Goal: Task Accomplishment & Management: Manage account settings

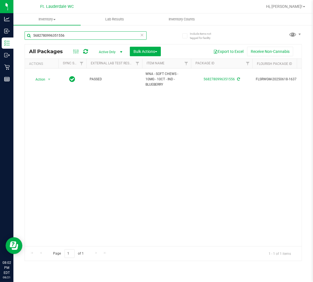
click at [100, 34] on input "5682780996351556" at bounding box center [86, 35] width 122 height 8
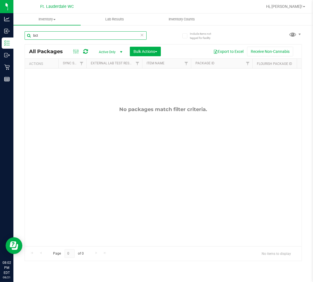
type input "bct"
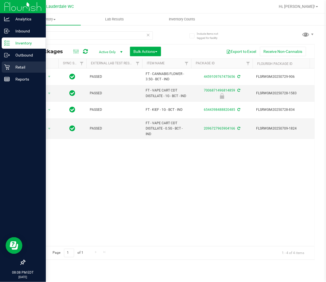
click at [7, 68] on icon at bounding box center [6, 67] width 5 height 5
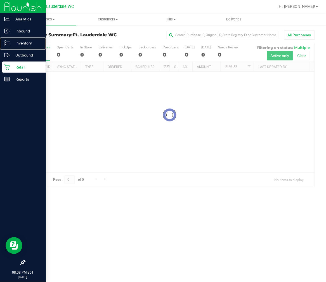
click at [7, 46] on icon at bounding box center [7, 43] width 6 height 6
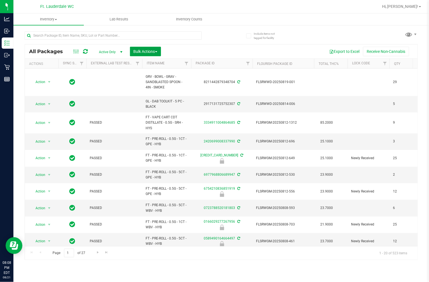
click at [151, 50] on span "Bulk Actions" at bounding box center [146, 51] width 24 height 4
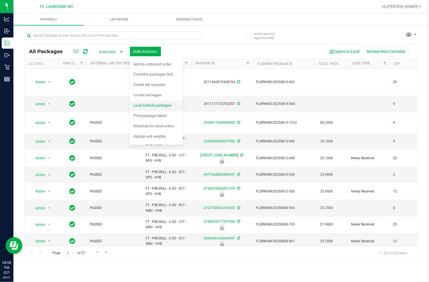
click at [148, 101] on li "Lock/Unlock packages" at bounding box center [156, 106] width 53 height 10
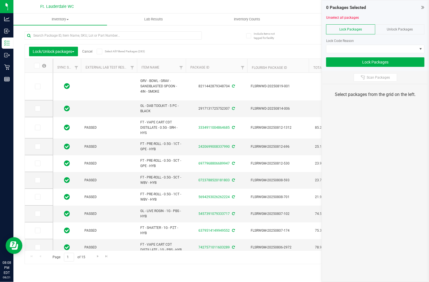
click at [313, 32] on div "Unlock Packages" at bounding box center [399, 29] width 49 height 10
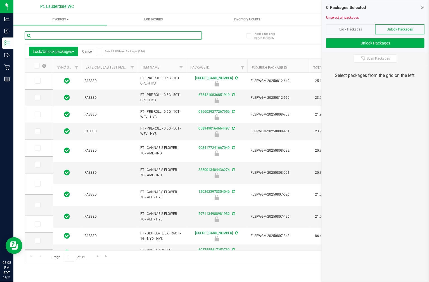
click at [49, 38] on input "text" at bounding box center [113, 35] width 177 height 8
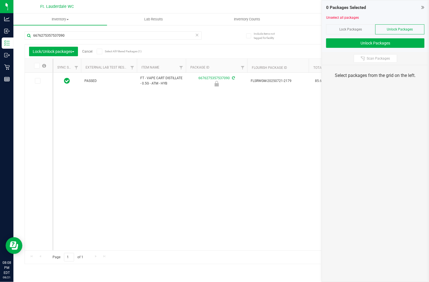
click at [38, 66] on icon at bounding box center [37, 66] width 4 height 0
click at [0, 0] on input "checkbox" at bounding box center [0, 0] width 0 height 0
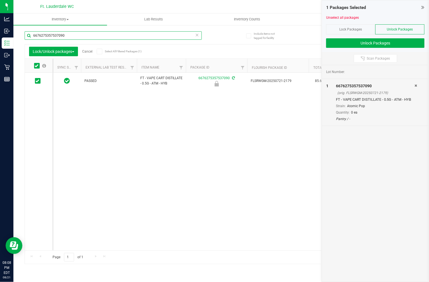
click at [75, 35] on input "6676275357537090" at bounding box center [113, 35] width 177 height 8
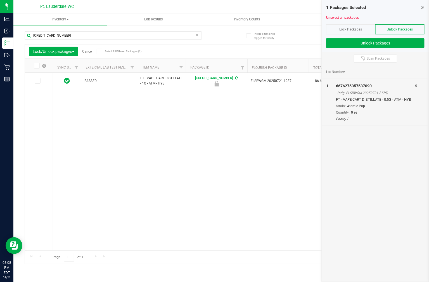
click at [37, 66] on icon at bounding box center [37, 66] width 4 height 0
click at [0, 0] on input "checkbox" at bounding box center [0, 0] width 0 height 0
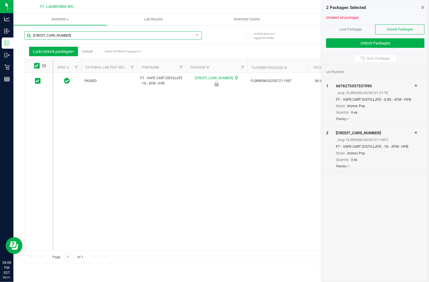
click at [53, 38] on input "[CREDIT_CARD_NUMBER]" at bounding box center [113, 35] width 177 height 8
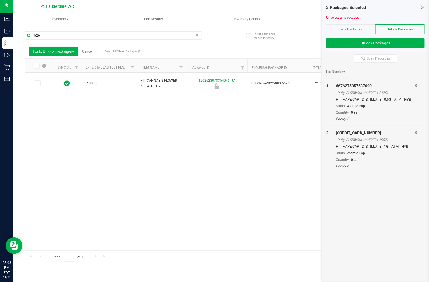
click at [39, 68] on span at bounding box center [37, 66] width 6 height 6
click at [0, 0] on input "checkbox" at bounding box center [0, 0] width 0 height 0
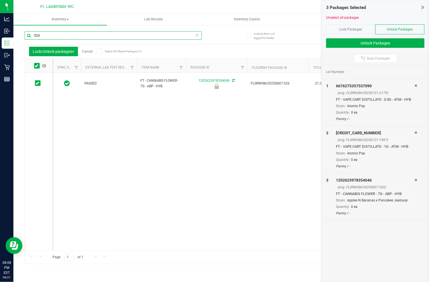
click at [52, 32] on input "-526" at bounding box center [113, 35] width 177 height 8
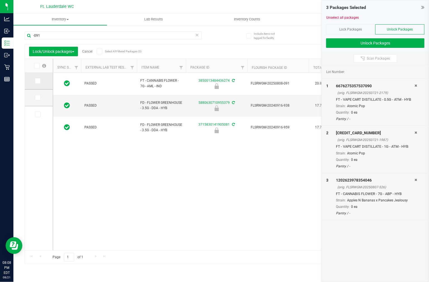
click at [38, 81] on icon at bounding box center [38, 81] width 4 height 0
click at [0, 0] on input "checkbox" at bounding box center [0, 0] width 0 height 0
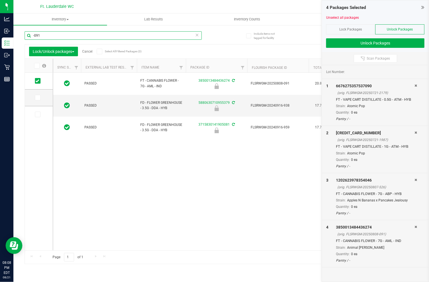
click at [49, 32] on input "-091" at bounding box center [113, 35] width 177 height 8
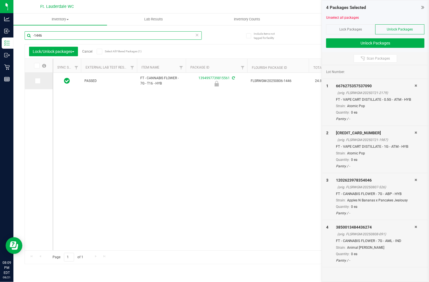
type input "-1446"
click at [35, 79] on span at bounding box center [38, 81] width 6 height 6
click at [0, 0] on input "checkbox" at bounding box center [0, 0] width 0 height 0
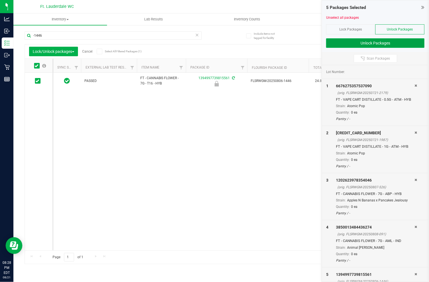
click at [313, 45] on button "Unlock Packages" at bounding box center [375, 43] width 98 height 10
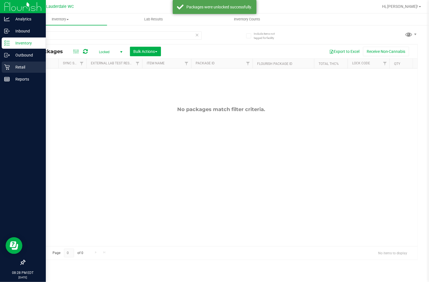
click at [12, 67] on p "Retail" at bounding box center [27, 67] width 34 height 7
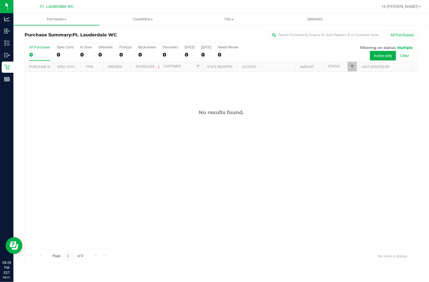
click at [143, 32] on div "Purchase Summary: Ft. Lauderdale WC All Purchases" at bounding box center [221, 36] width 393 height 12
